Goal: Task Accomplishment & Management: Manage account settings

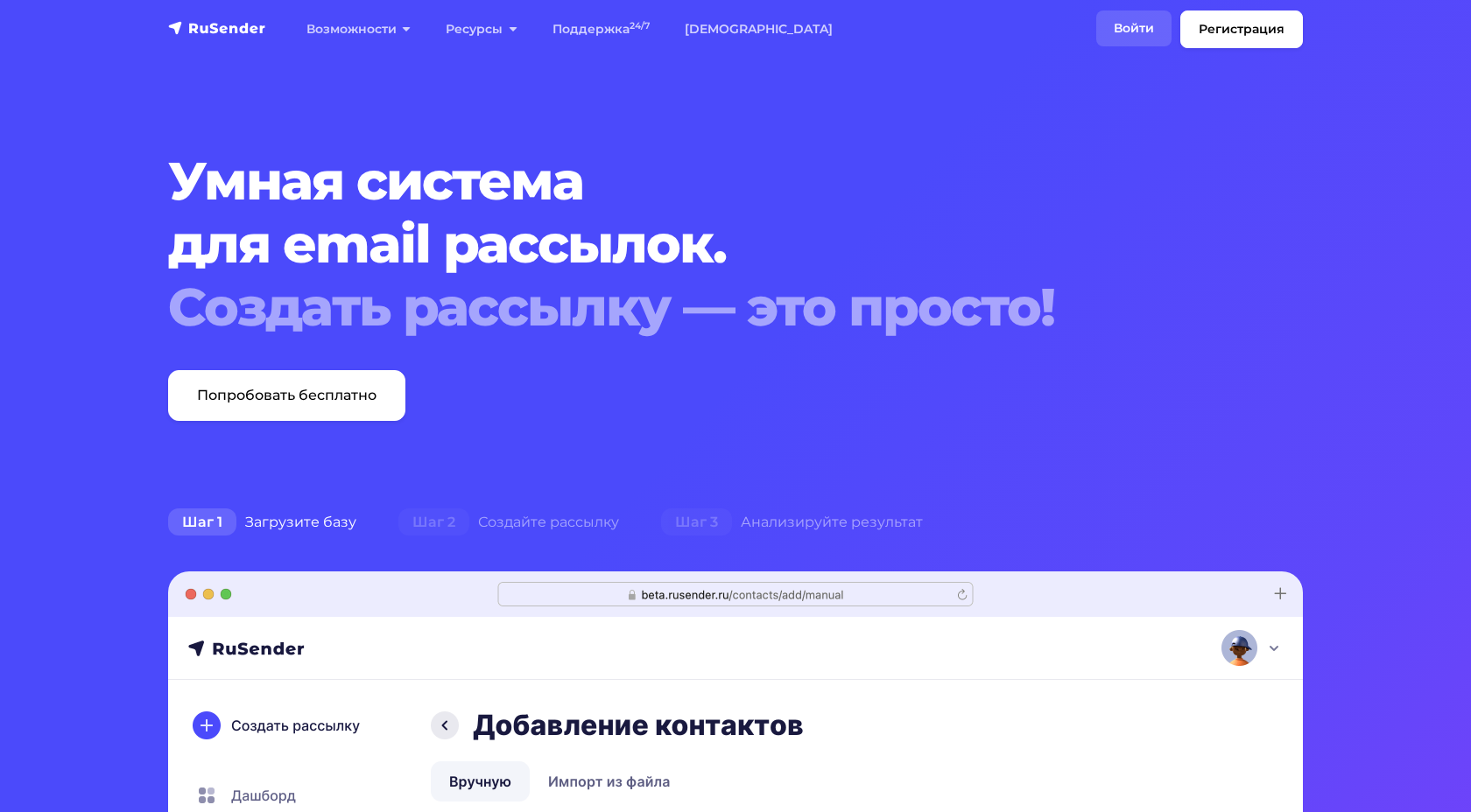
click at [1138, 26] on link "Войти" at bounding box center [1133, 28] width 76 height 36
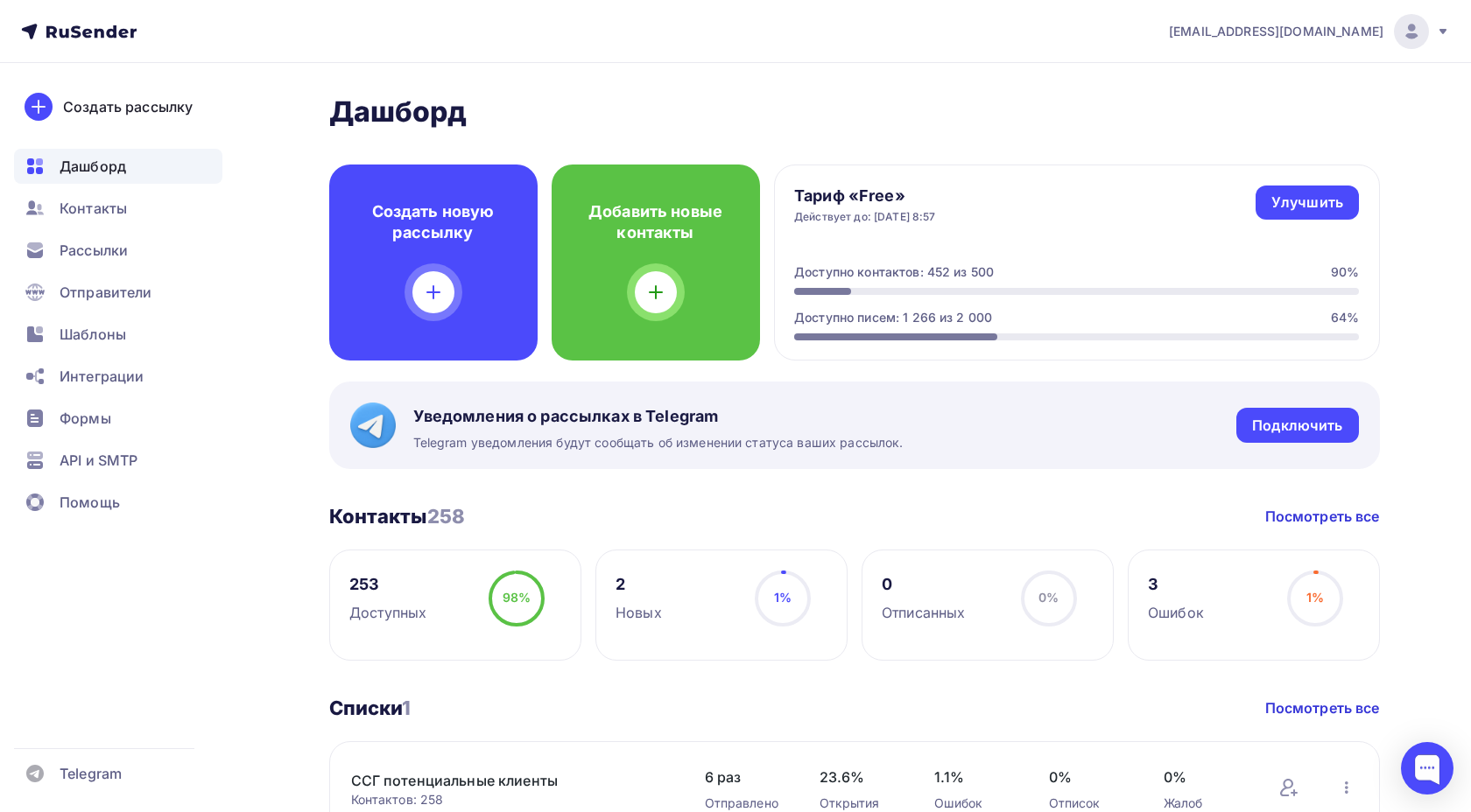
click at [1374, 30] on span "[EMAIL_ADDRESS][DOMAIN_NAME]" at bounding box center [1276, 31] width 214 height 17
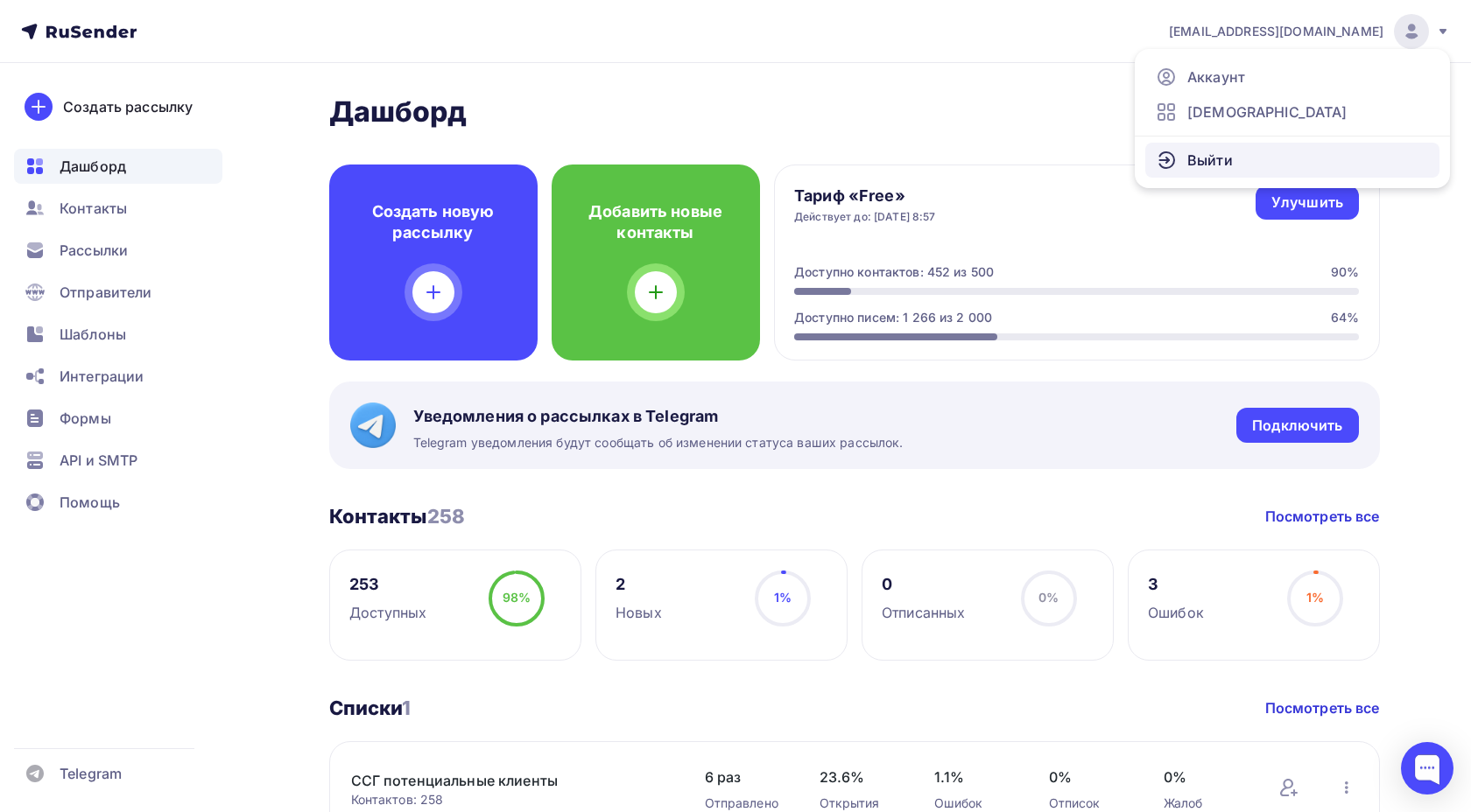
click at [1215, 160] on span "Выйти" at bounding box center [1210, 160] width 46 height 21
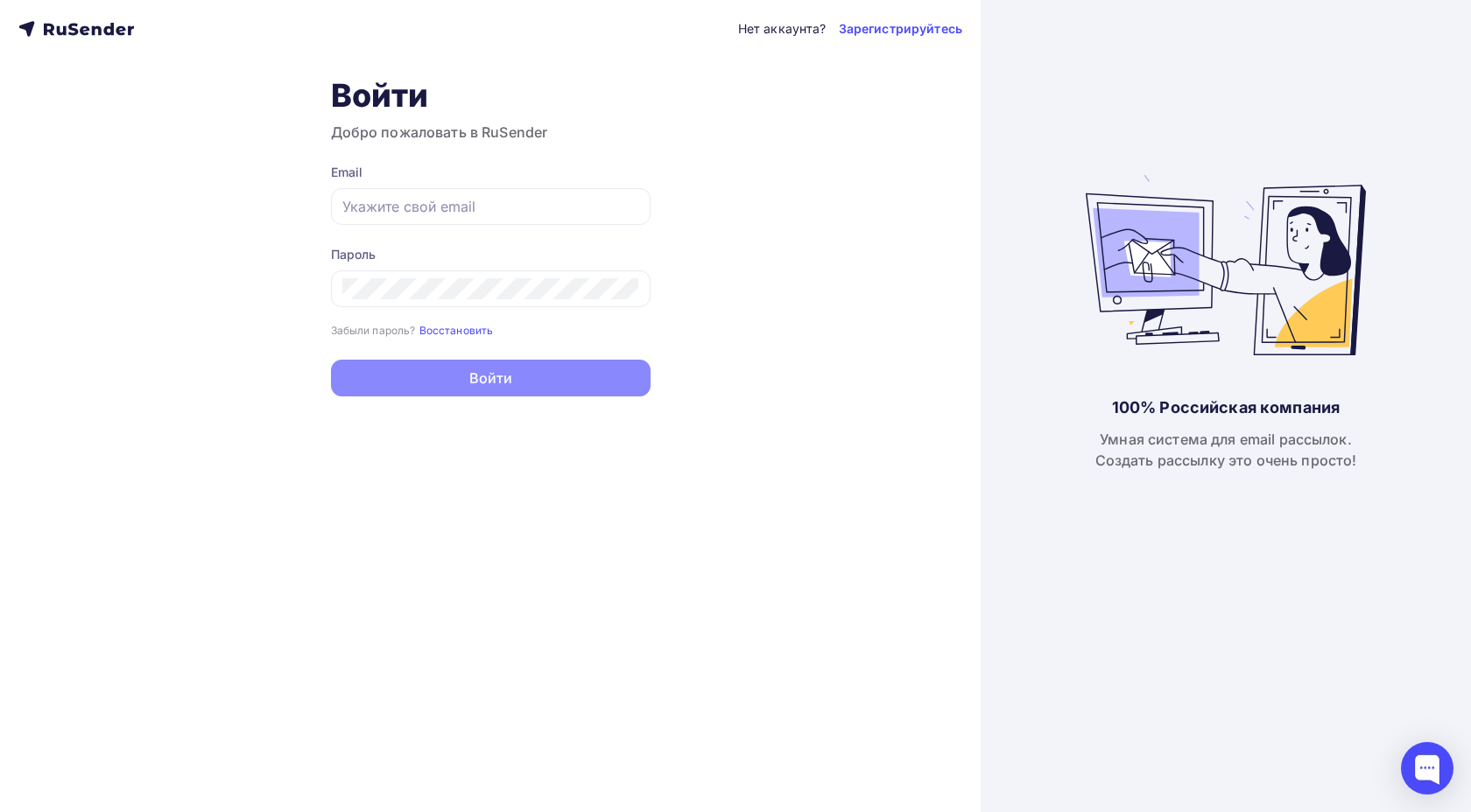
type input "[EMAIL_ADDRESS][DOMAIN_NAME]"
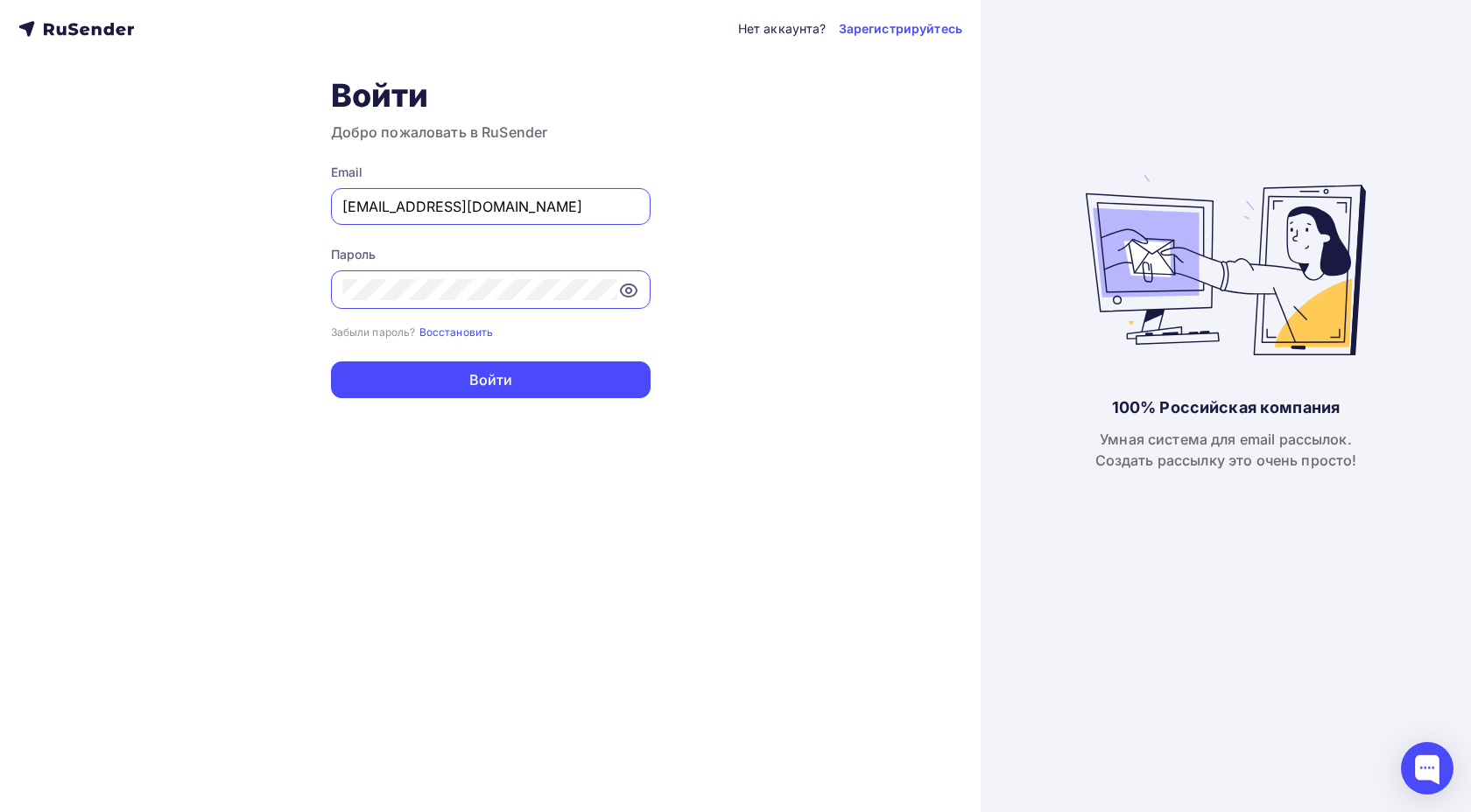
click at [637, 290] on icon at bounding box center [628, 290] width 21 height 21
click at [287, 292] on div "Нет аккаунта? Зарегистрируйтесь Войти Добро пожаловать в RuSender Email [EMAIL_…" at bounding box center [490, 406] width 981 height 812
